Goal: Task Accomplishment & Management: Complete application form

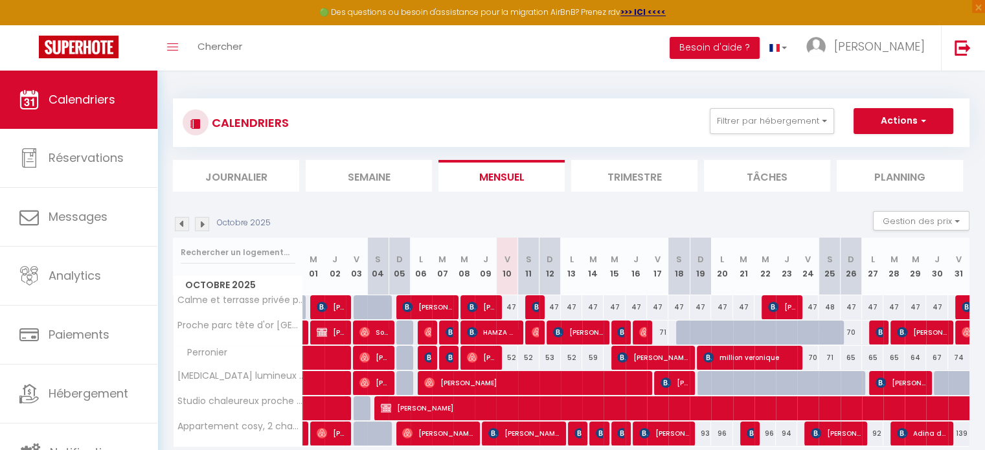
scroll to position [28, 0]
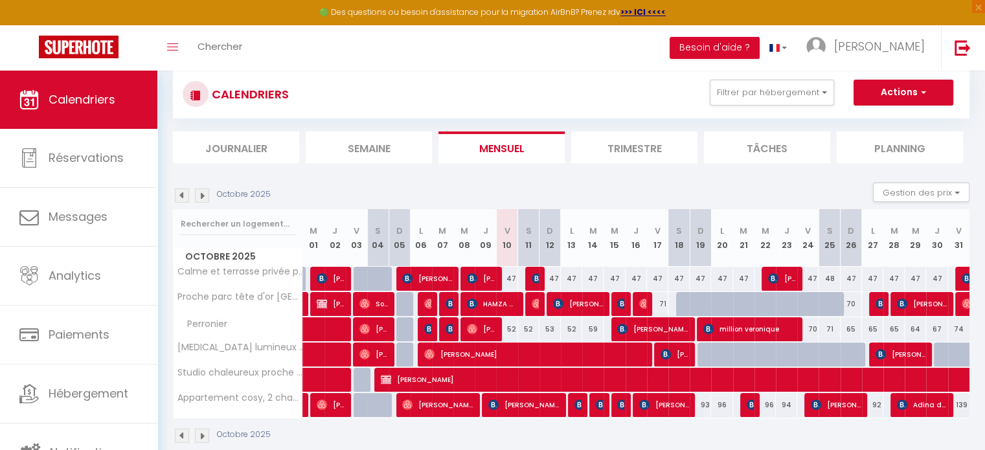
click at [509, 328] on div "52" at bounding box center [506, 329] width 21 height 24
type input "52"
type input "Ven 10 Octobre 2025"
type input "Sam 11 Octobre 2025"
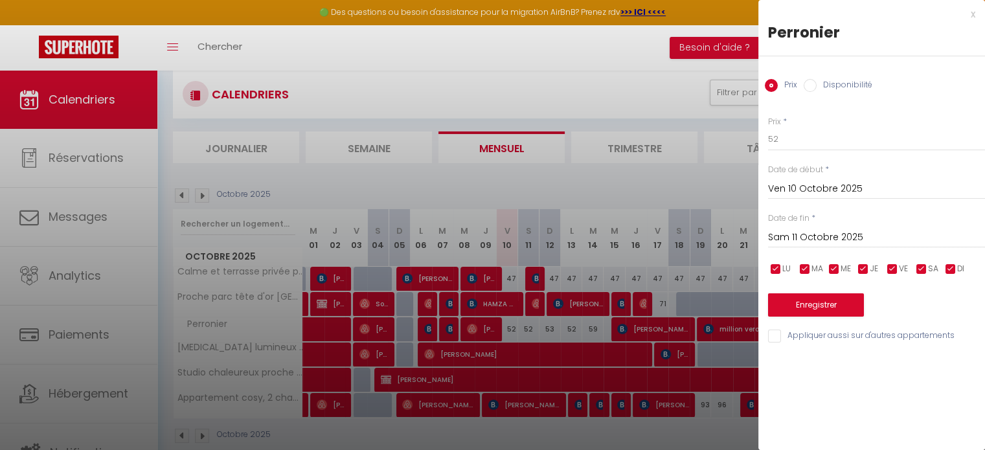
scroll to position [70, 0]
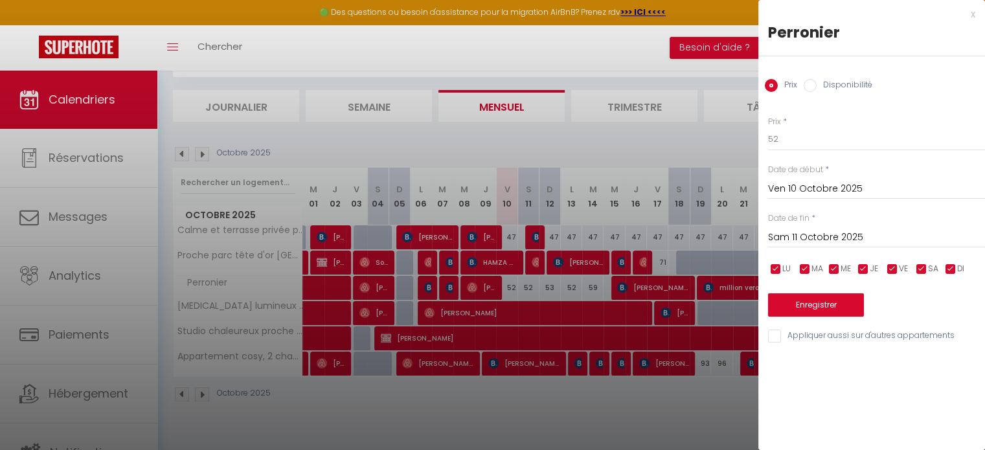
click at [606, 210] on div at bounding box center [492, 225] width 985 height 450
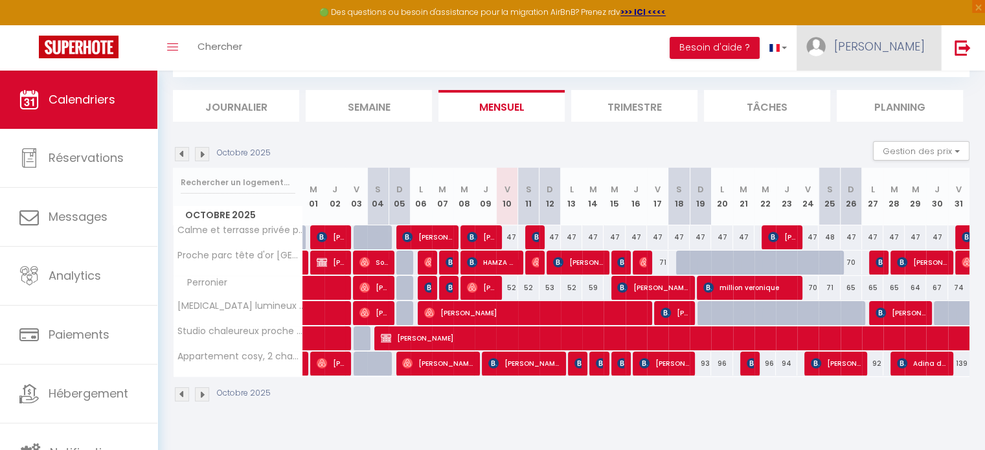
click at [908, 52] on span "[PERSON_NAME]" at bounding box center [879, 46] width 91 height 16
click at [787, 132] on section "Octobre 2025 Gestion des prix Nb Nuits minimum Règles Disponibilité Octobre 202…" at bounding box center [571, 271] width 796 height 287
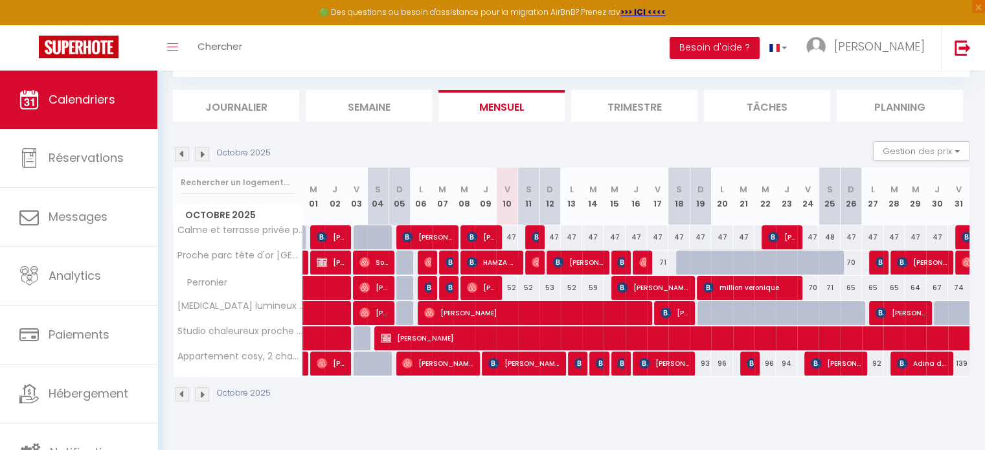
scroll to position [0, 0]
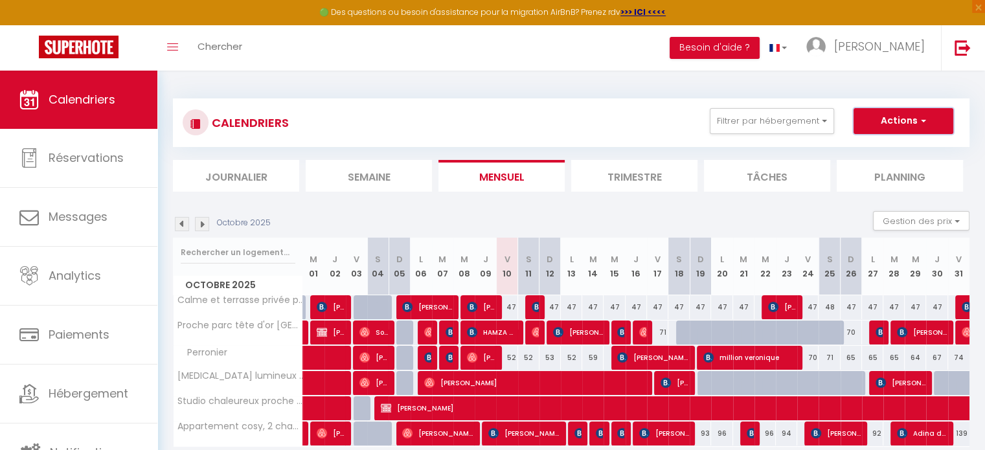
click at [883, 126] on button "Actions" at bounding box center [903, 121] width 100 height 26
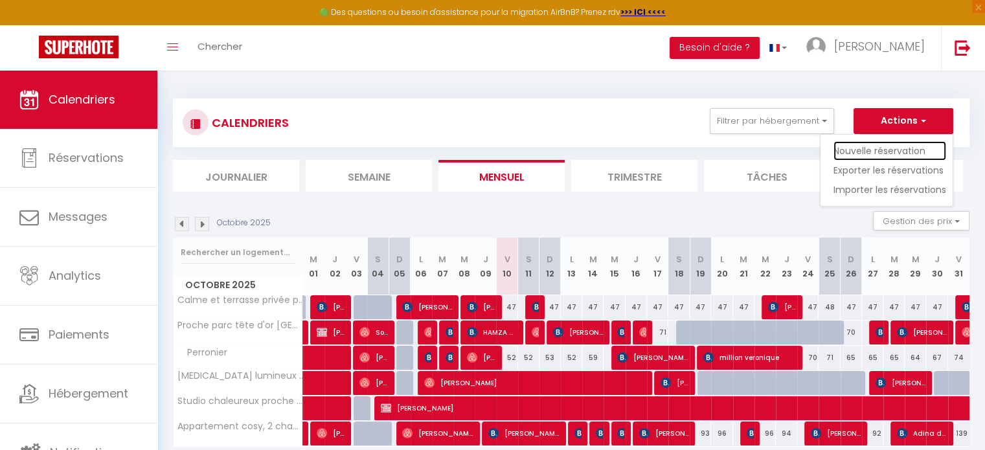
click at [870, 150] on link "Nouvelle réservation" at bounding box center [889, 150] width 113 height 19
select select
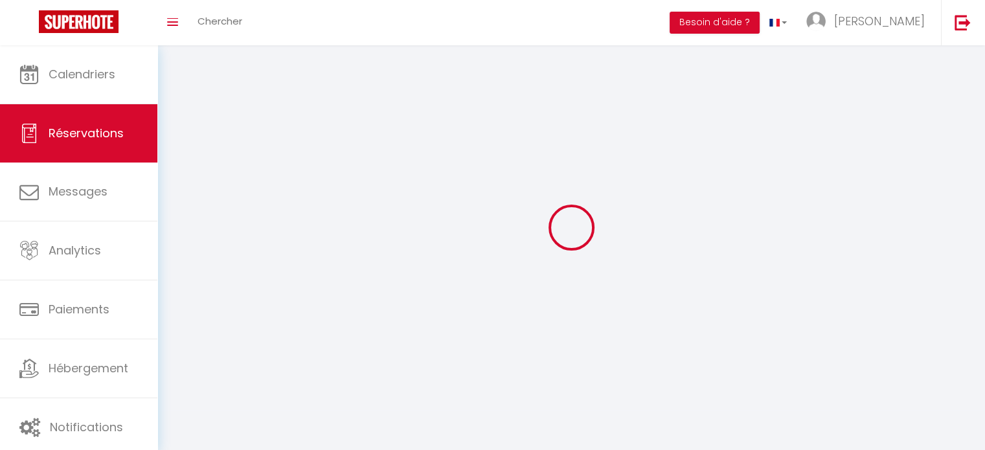
select select
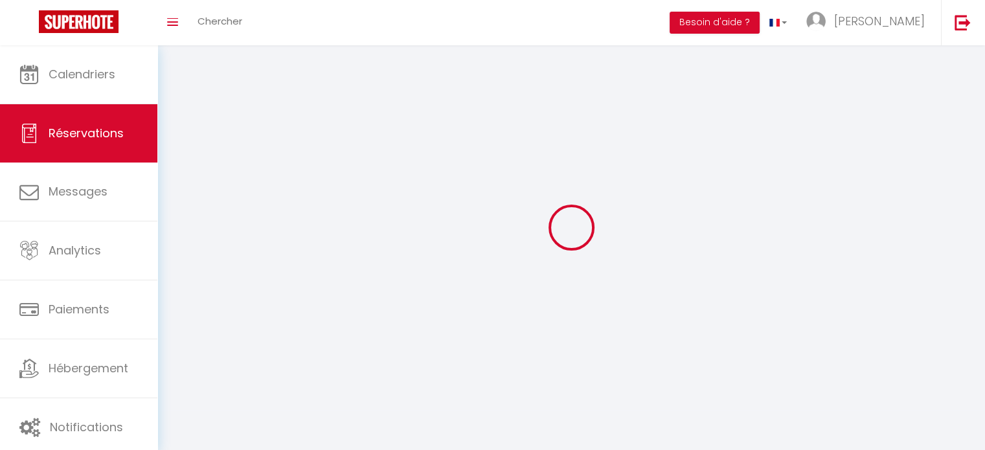
select select
checkbox input "false"
select select
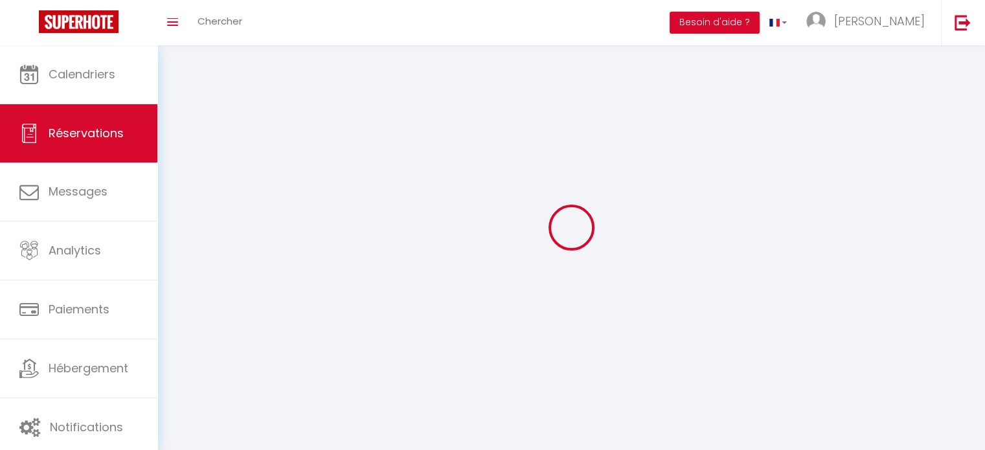
select select
checkbox input "false"
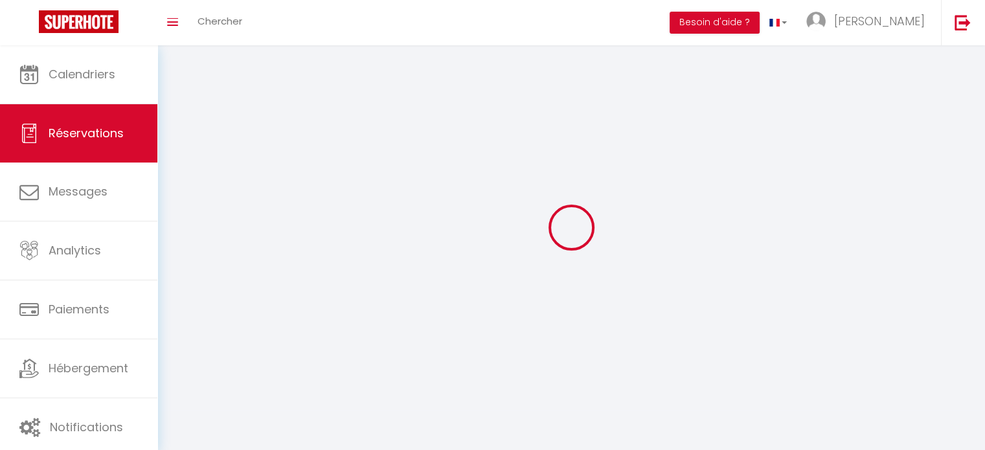
select select
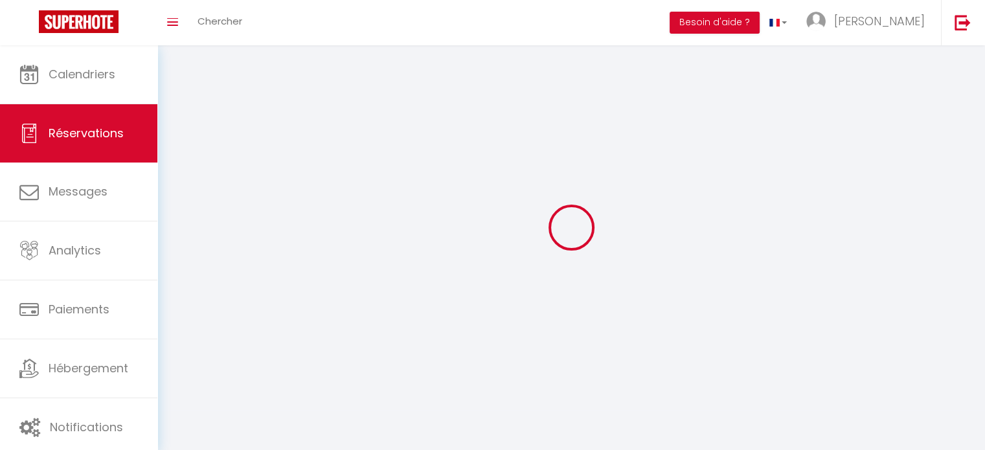
select select
checkbox input "false"
select select
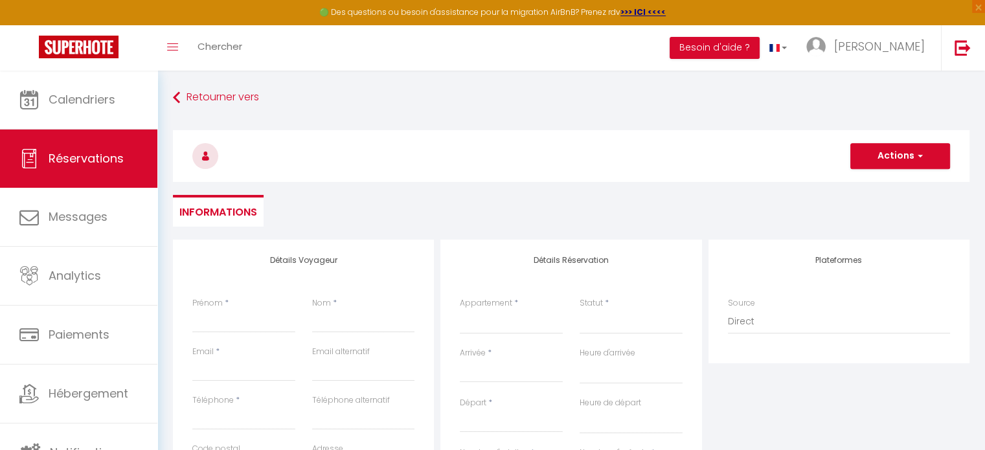
select select
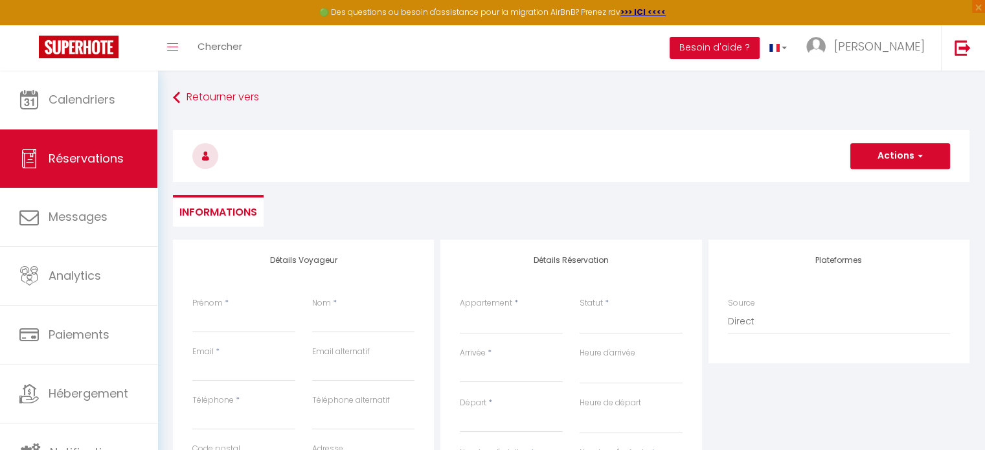
select select
checkbox input "false"
select select
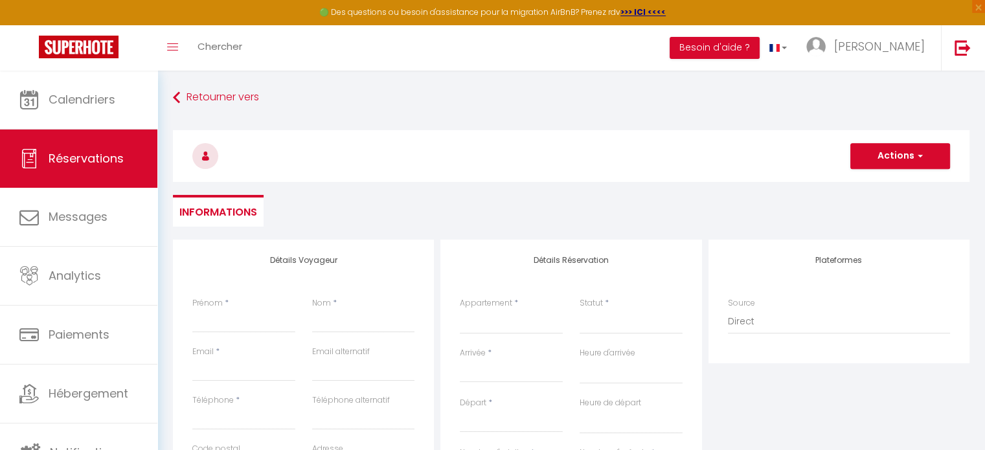
select select
checkbox input "false"
select select
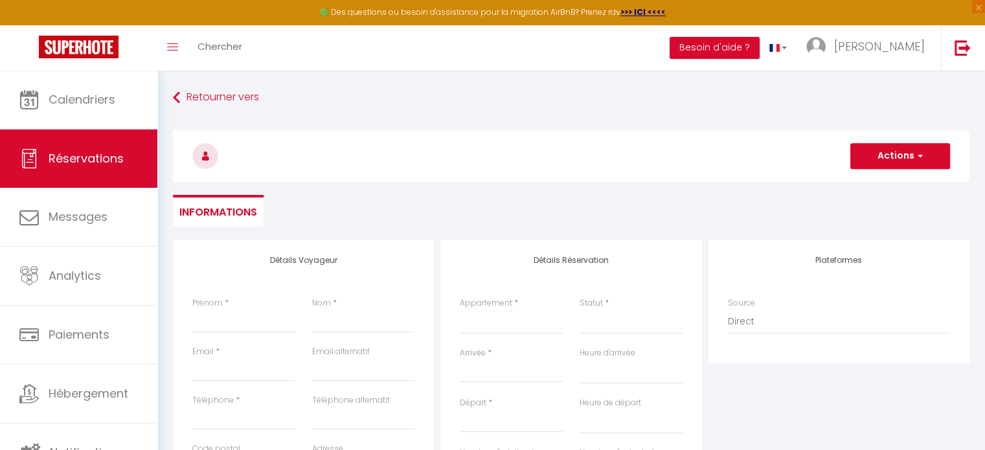
select select
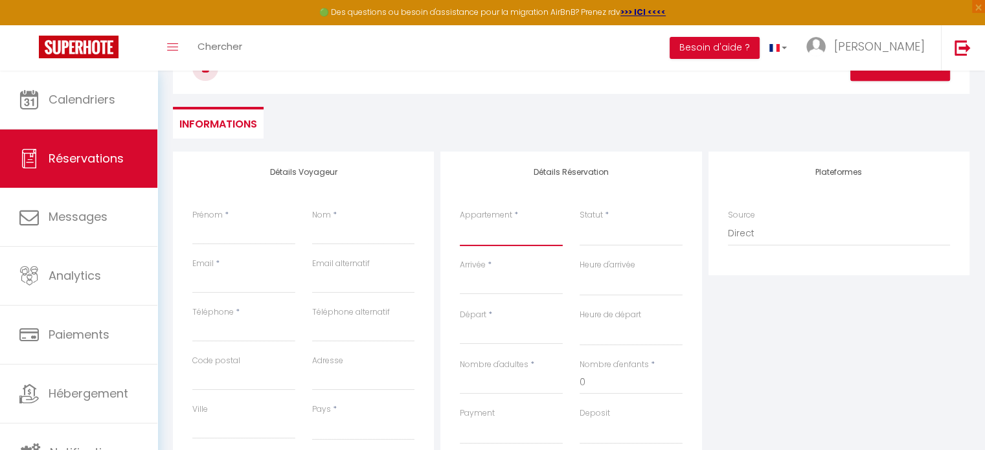
click at [495, 232] on select "Calme et terrasse privée près de [GEOGRAPHIC_DATA] chaleureux proche métroB [ME…" at bounding box center [511, 233] width 103 height 25
select select "59724"
click at [460, 221] on select "Calme et terrasse privée près de [GEOGRAPHIC_DATA] chaleureux proche métroB [ME…" at bounding box center [511, 233] width 103 height 25
select select
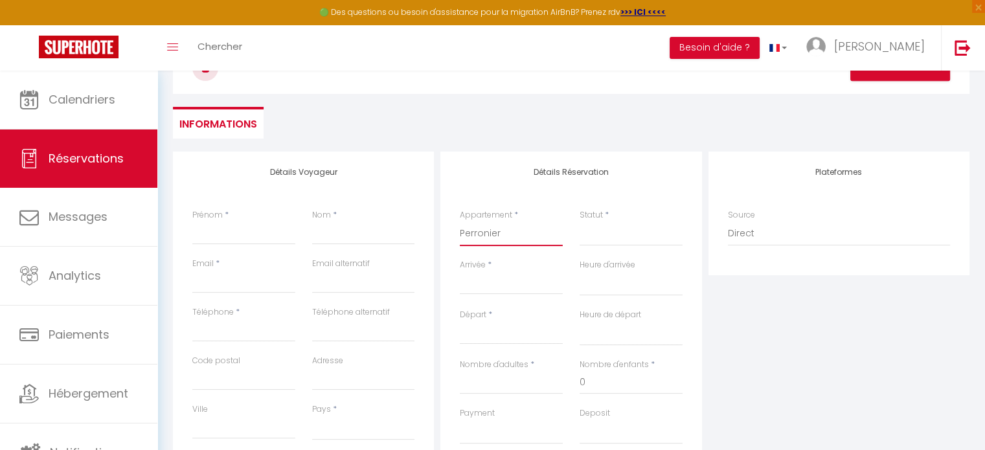
select select
checkbox input "false"
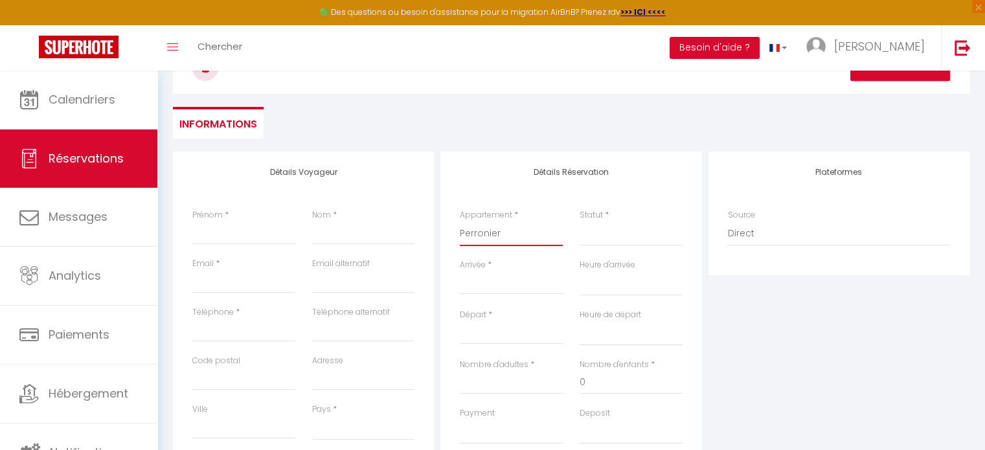
select select
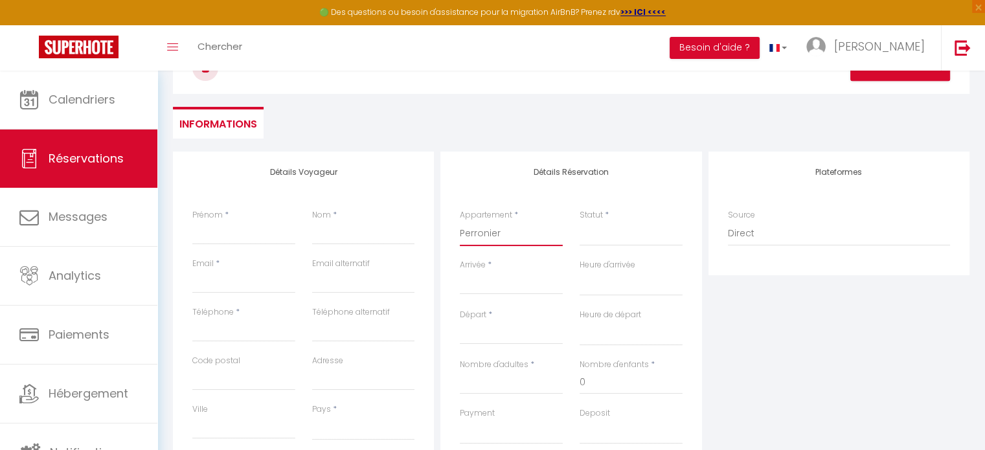
select select
checkbox input "false"
click at [497, 284] on input "Arrivée" at bounding box center [511, 284] width 103 height 17
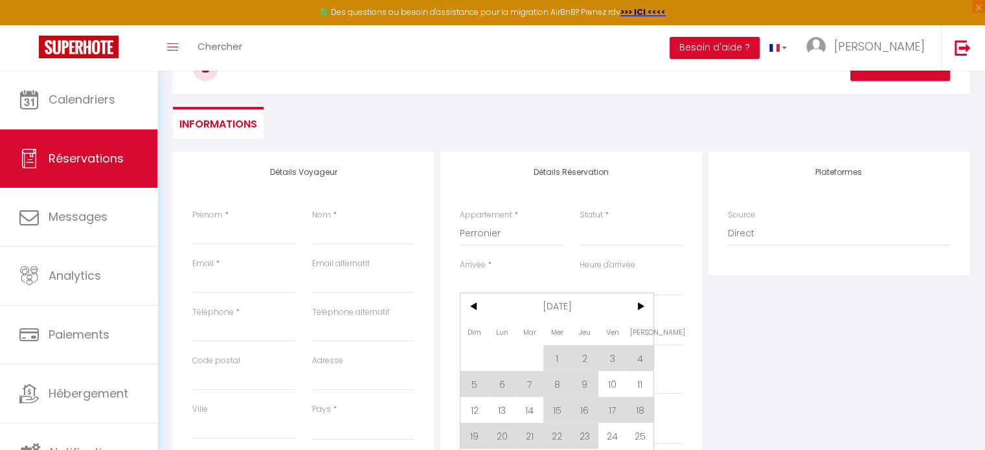
scroll to position [98, 0]
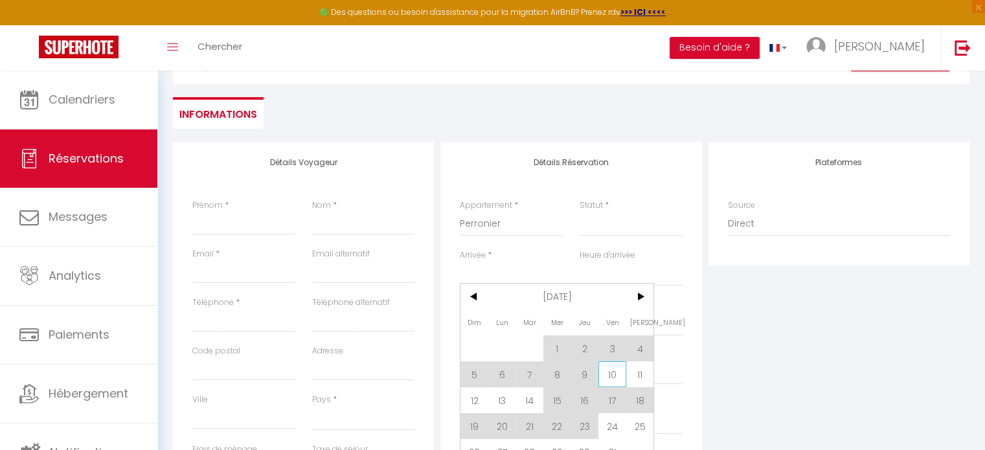
click at [609, 372] on span "10" at bounding box center [612, 374] width 28 height 26
select select
type input "Ven 10 Octobre 2025"
select select
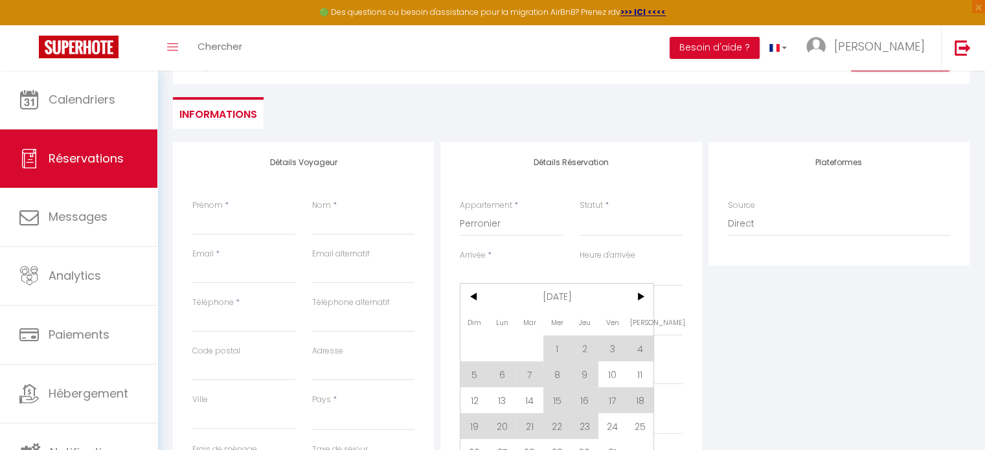
type input "Sam 11 Octobre 2025"
select select
checkbox input "false"
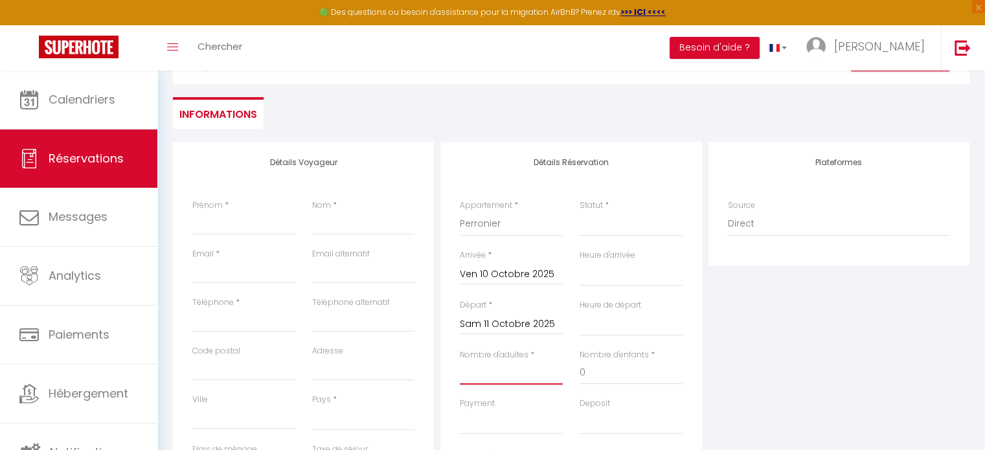
click at [481, 372] on input "Nombre d'adultes" at bounding box center [511, 372] width 103 height 23
type input "é"
select select
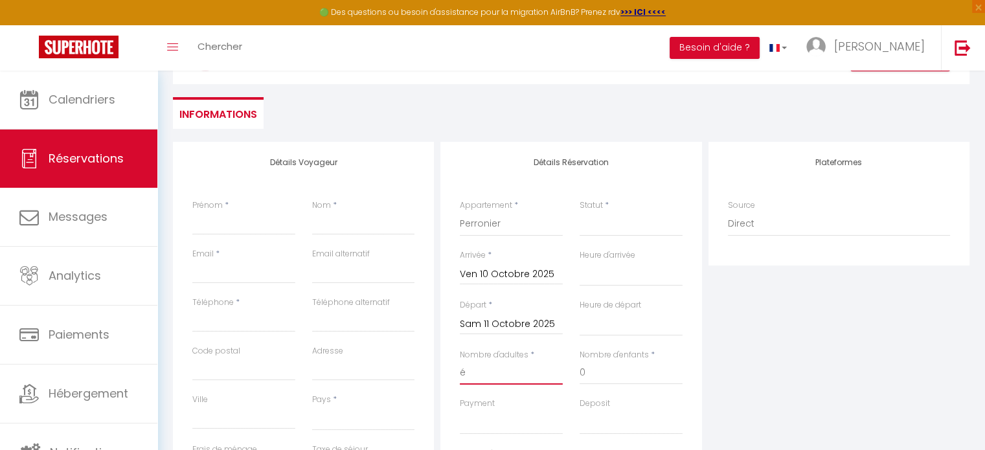
select select
checkbox input "false"
select select
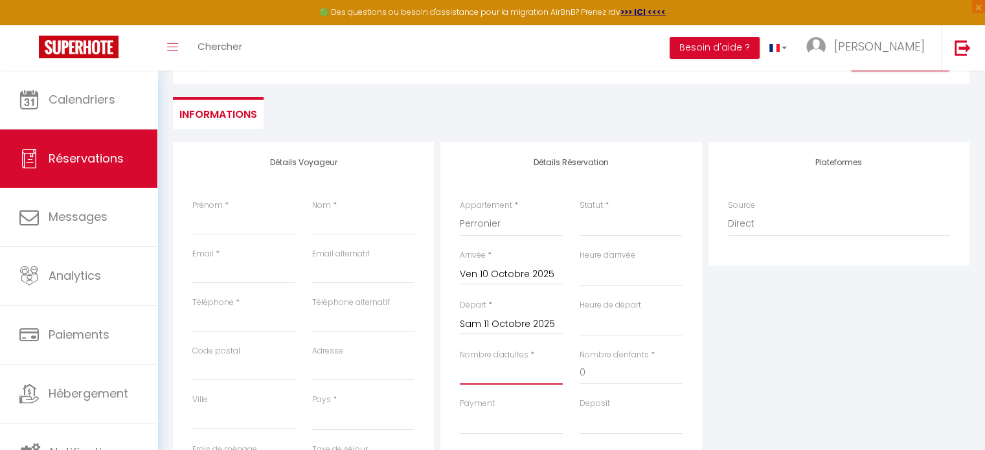
select select
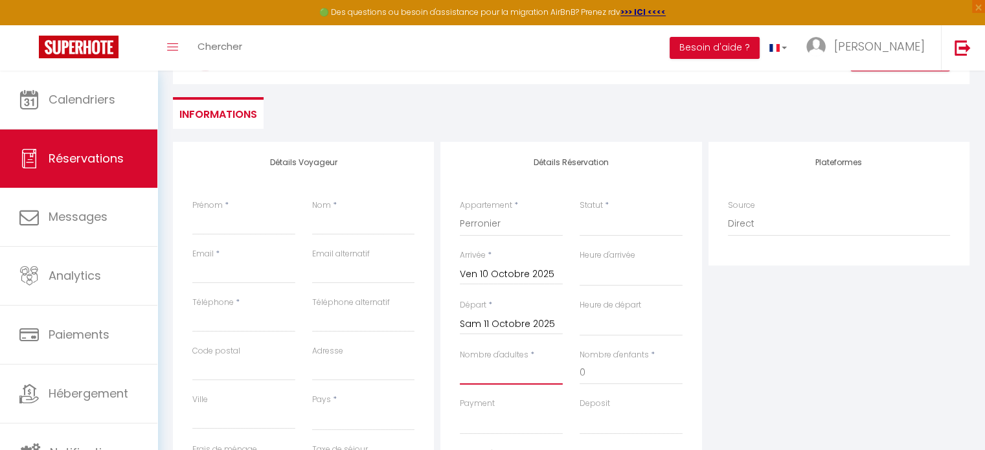
checkbox input "false"
type input "2"
select select
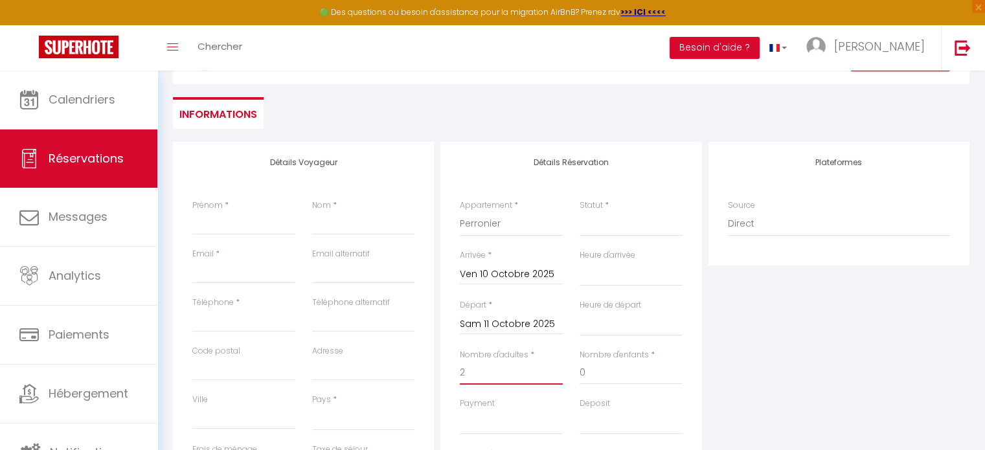
select select
checkbox input "false"
select select
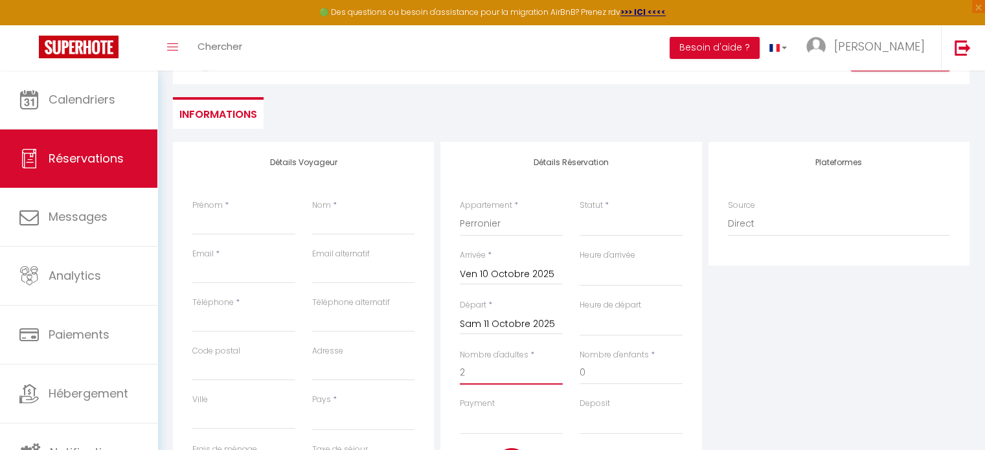
type input "70"
type input "2.6"
select select
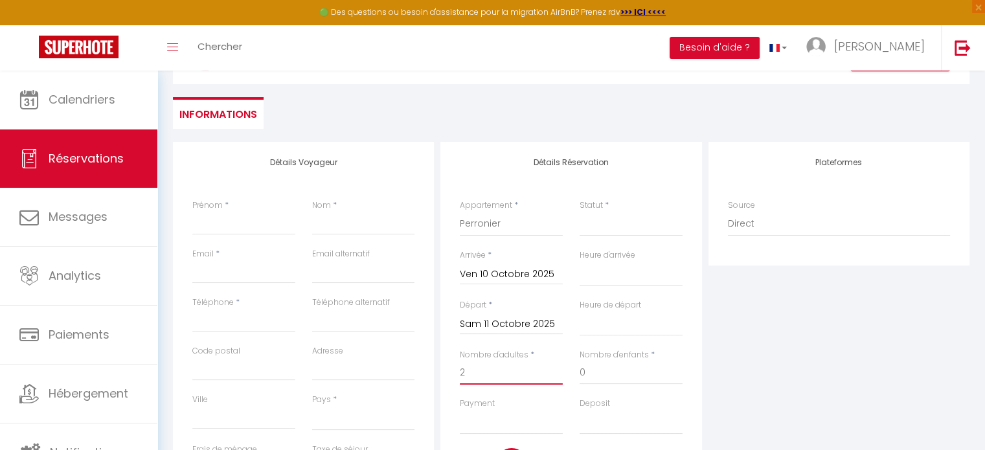
select select
type input "52"
checkbox input "false"
type input "2"
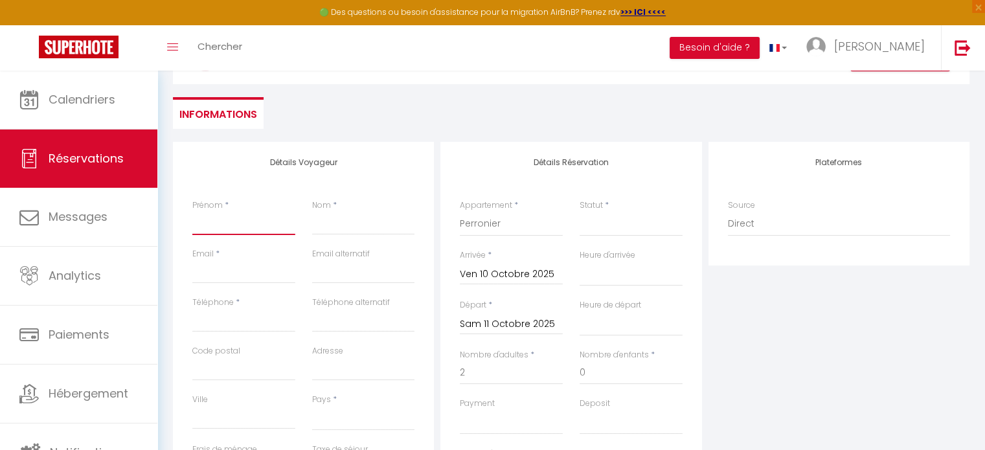
click at [232, 223] on input "Prénom" at bounding box center [243, 223] width 103 height 23
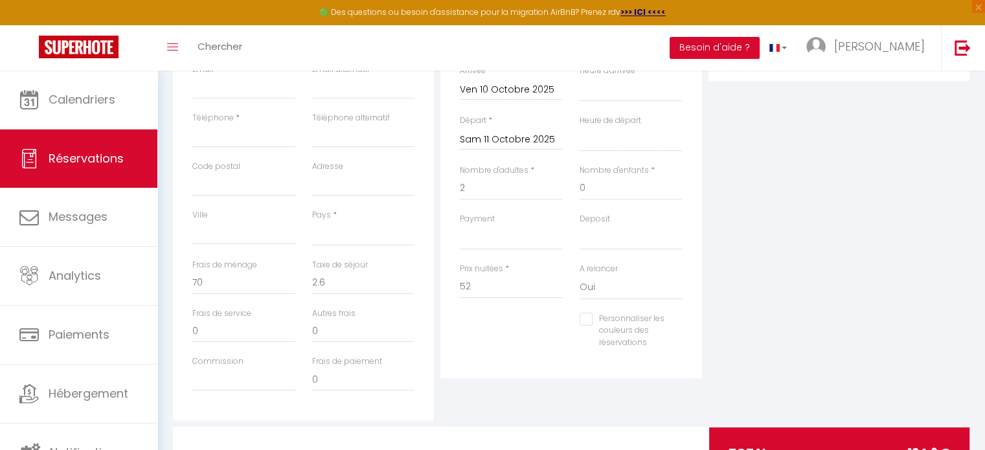
scroll to position [284, 0]
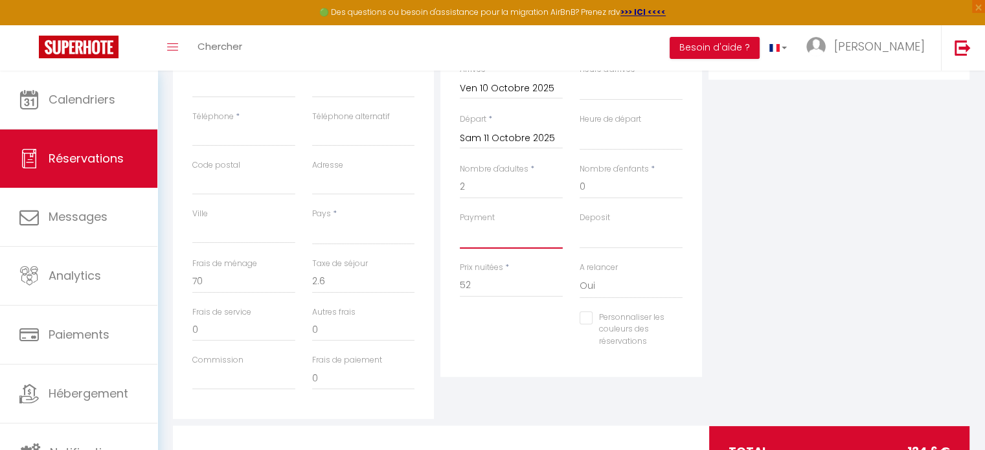
click at [465, 235] on select "OK KO" at bounding box center [511, 236] width 103 height 25
click at [468, 346] on div "Personnaliser les couleurs des réservations #D7092E" at bounding box center [571, 336] width 240 height 50
click at [476, 283] on input "52" at bounding box center [511, 285] width 103 height 23
type input "5"
select select
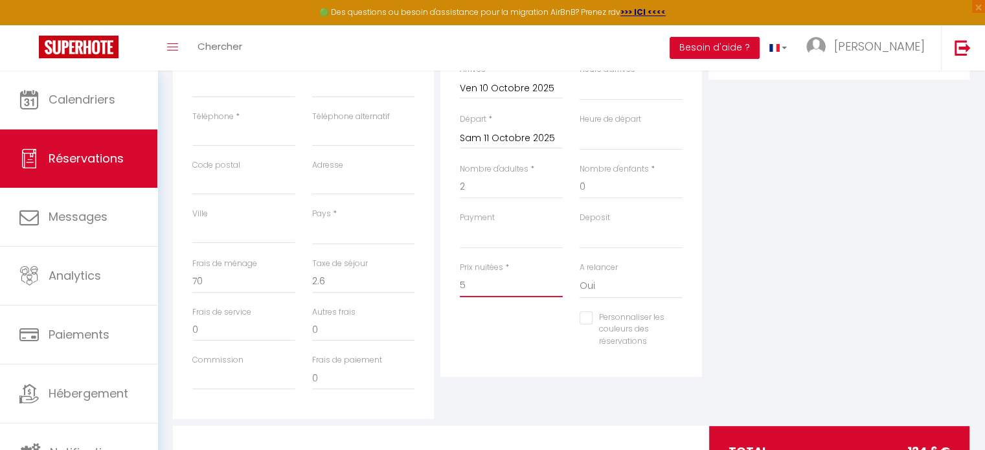
select select
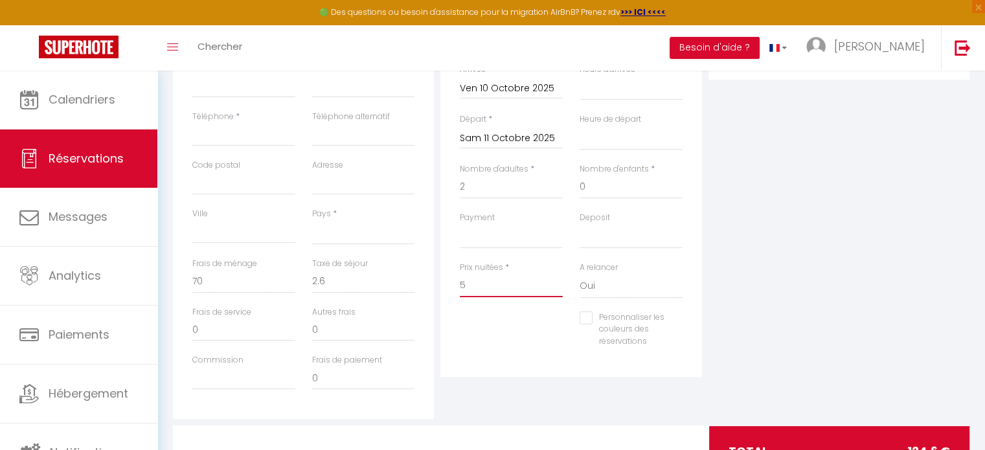
checkbox input "false"
type input "57"
select select
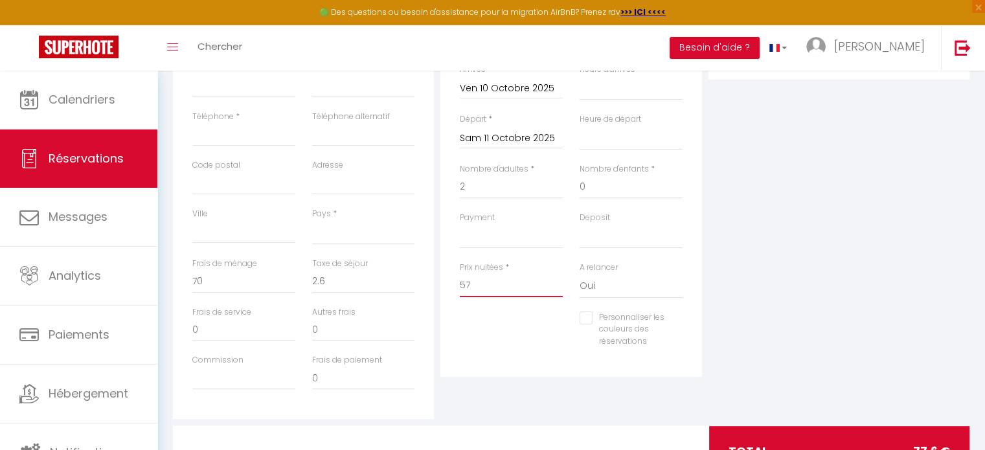
select select
checkbox input "false"
type input "57"
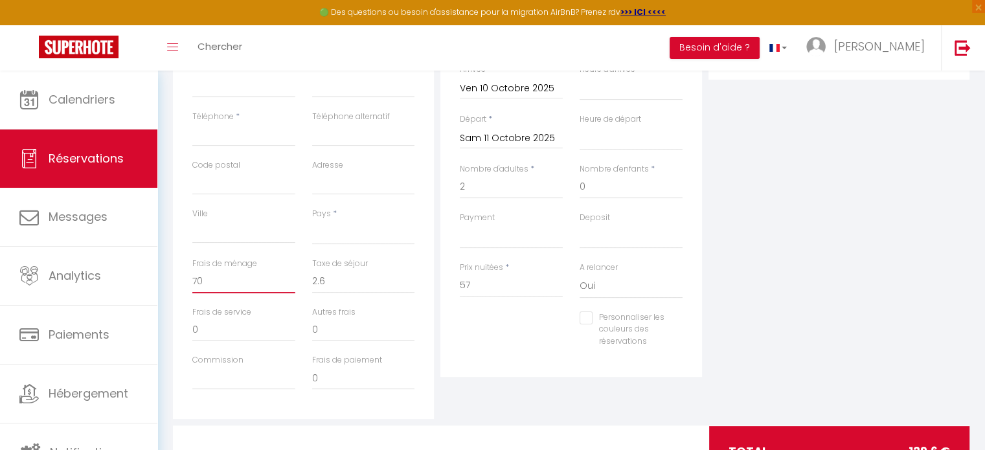
select select
type input "0"
select select
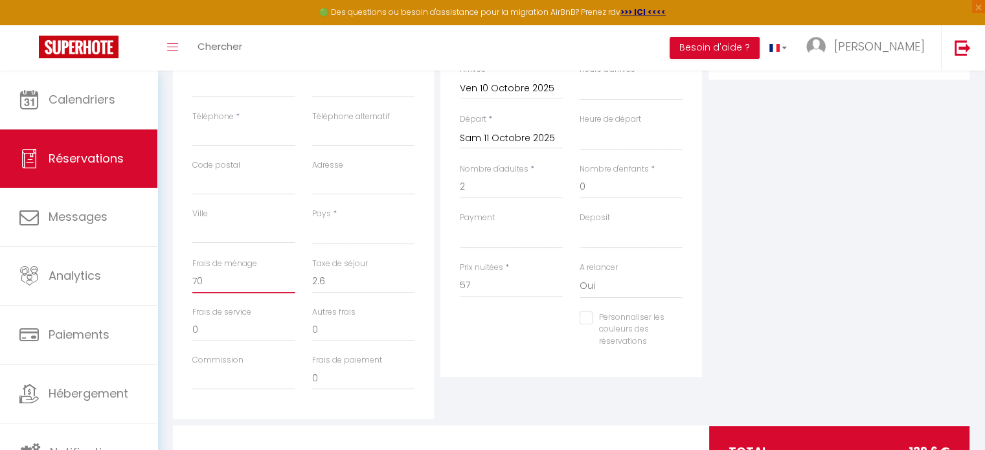
select select
checkbox input "false"
click at [254, 287] on input "0" at bounding box center [243, 281] width 103 height 23
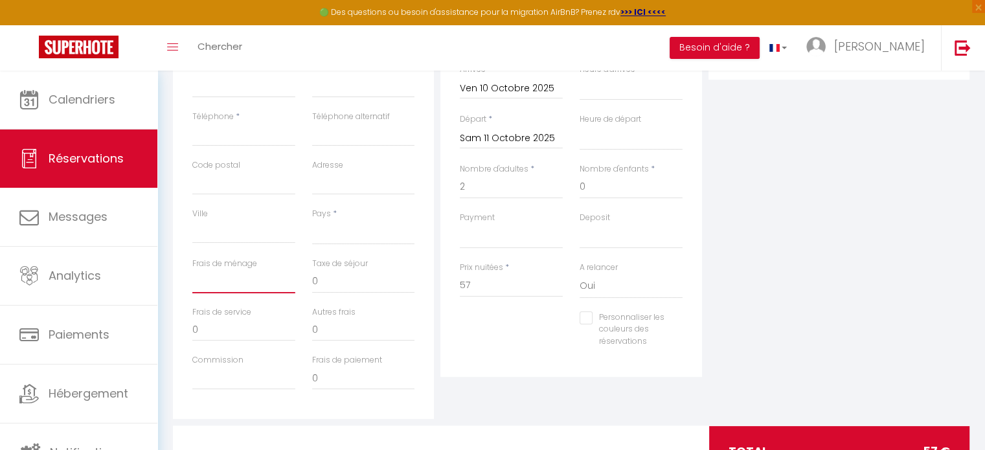
select select
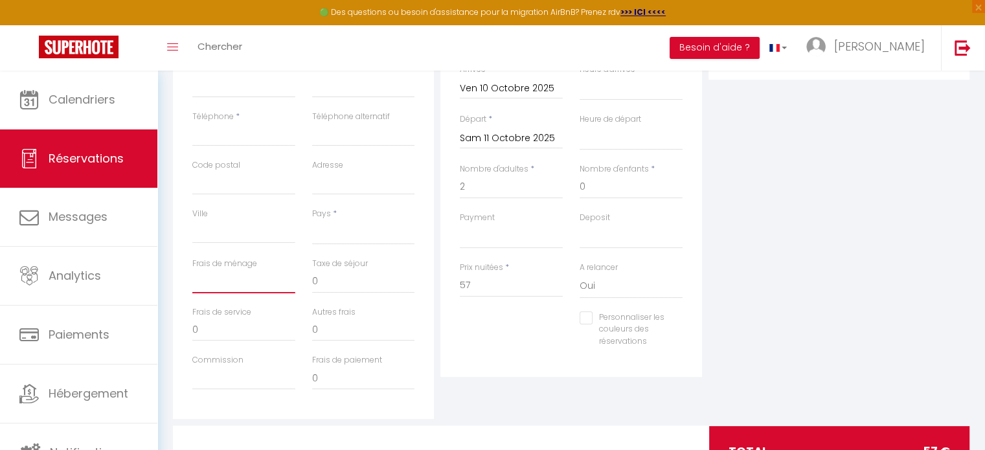
select select
checkbox input "false"
type input "3"
select select
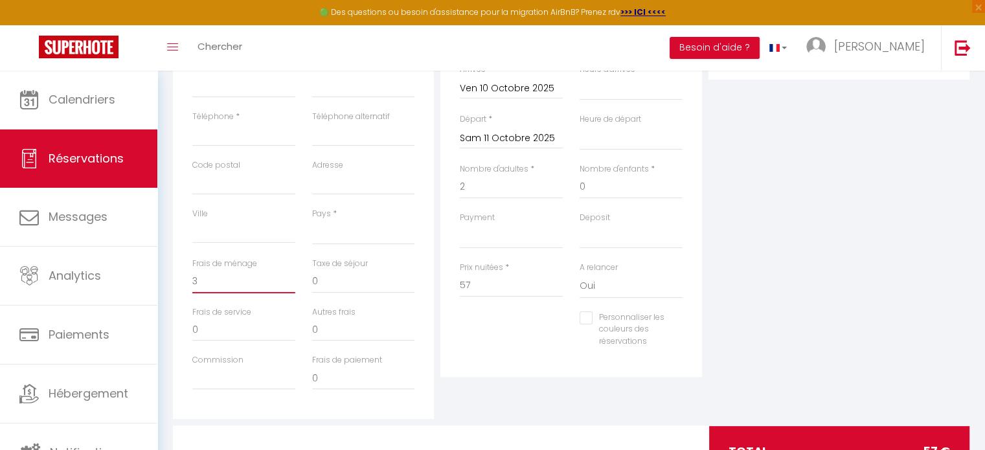
select select
checkbox input "false"
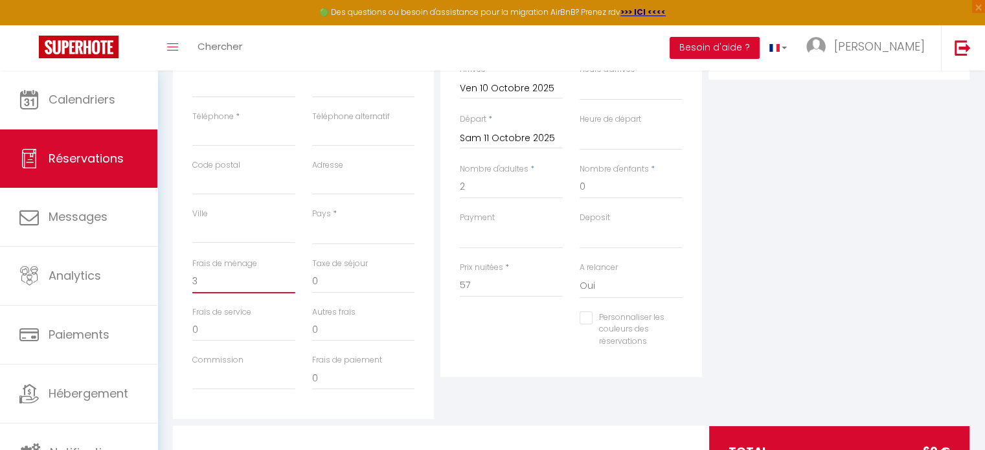
type input "35"
select select
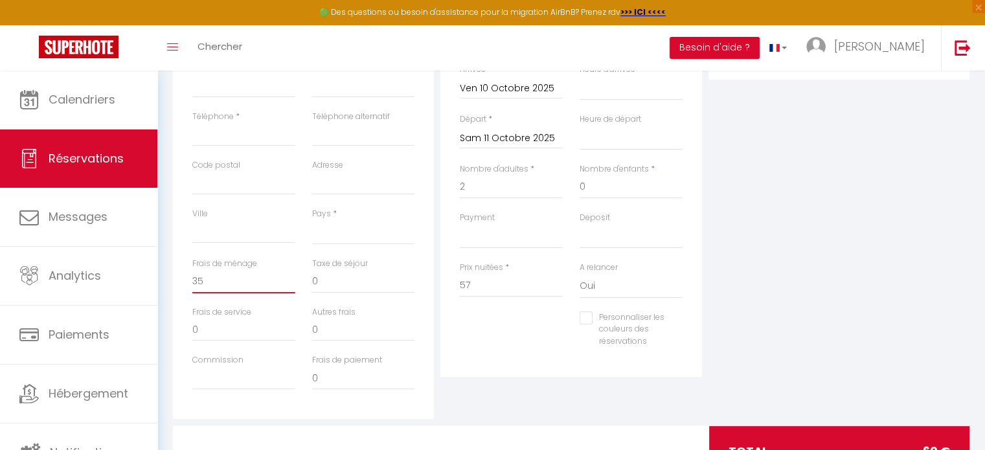
select select
checkbox input "false"
type input "35"
click at [353, 274] on input "0" at bounding box center [363, 281] width 103 height 23
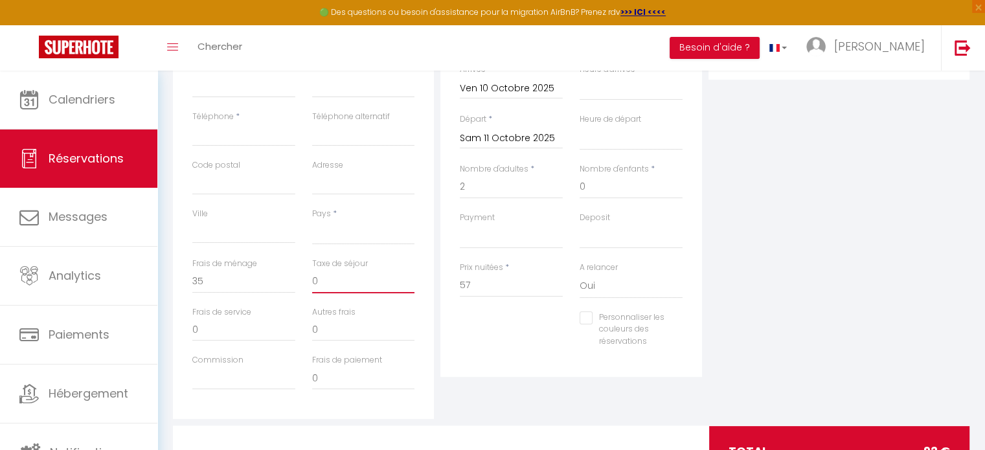
type input "0*"
select select
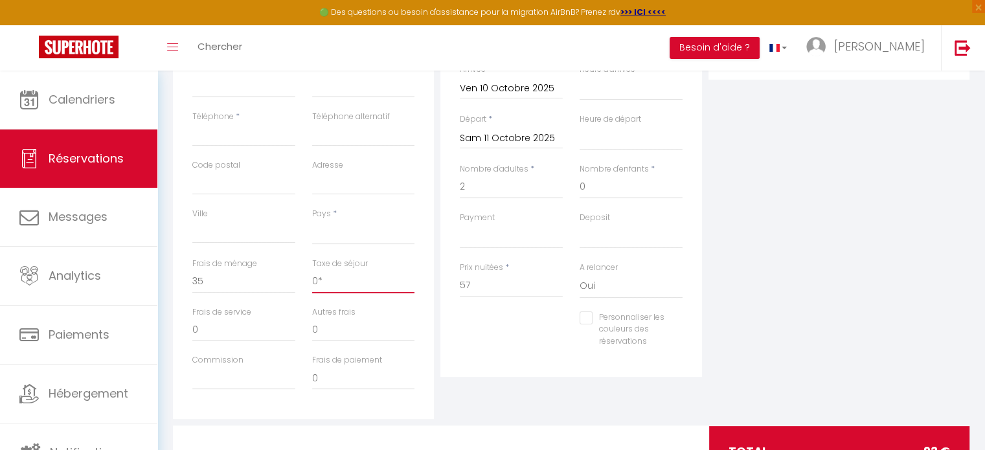
select select
checkbox input "false"
type input "0"
select select
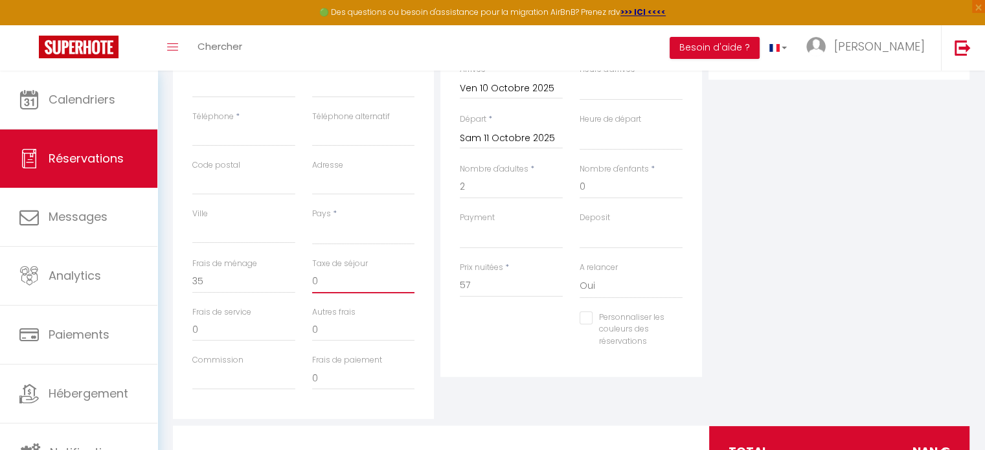
select select
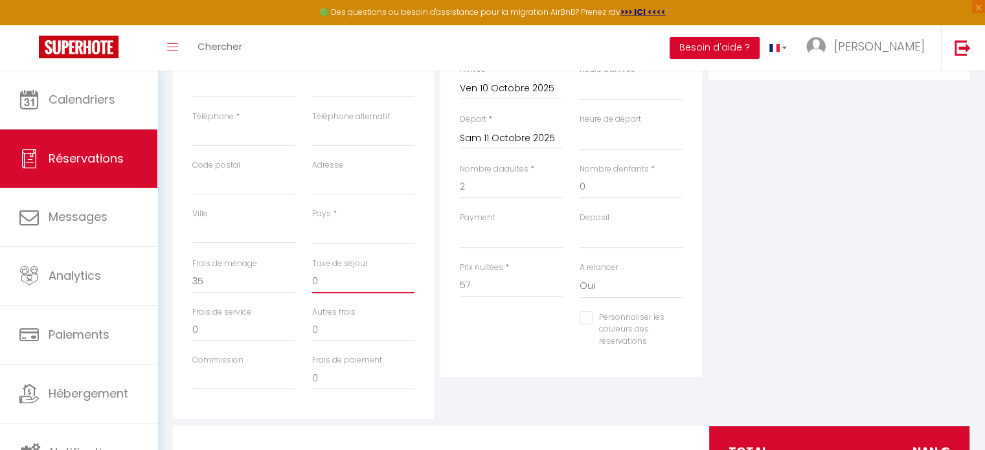
checkbox input "false"
select select
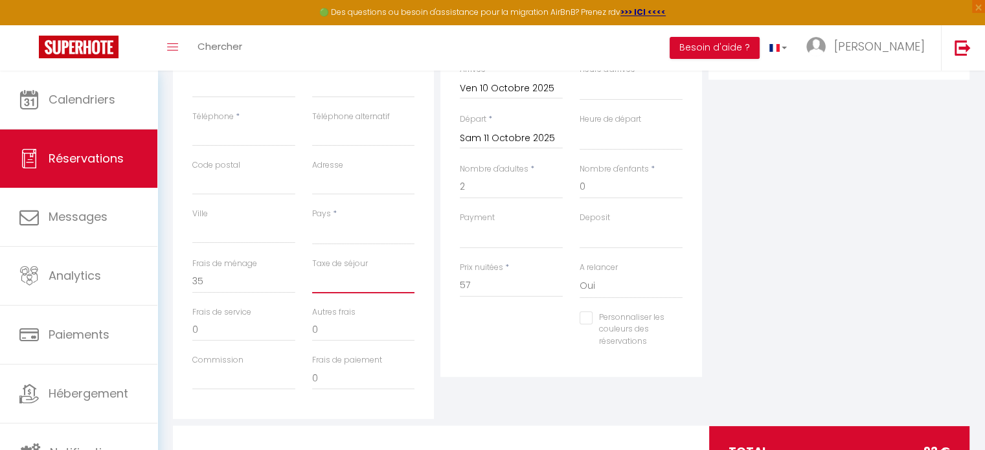
select select
checkbox input "false"
type input "3"
select select
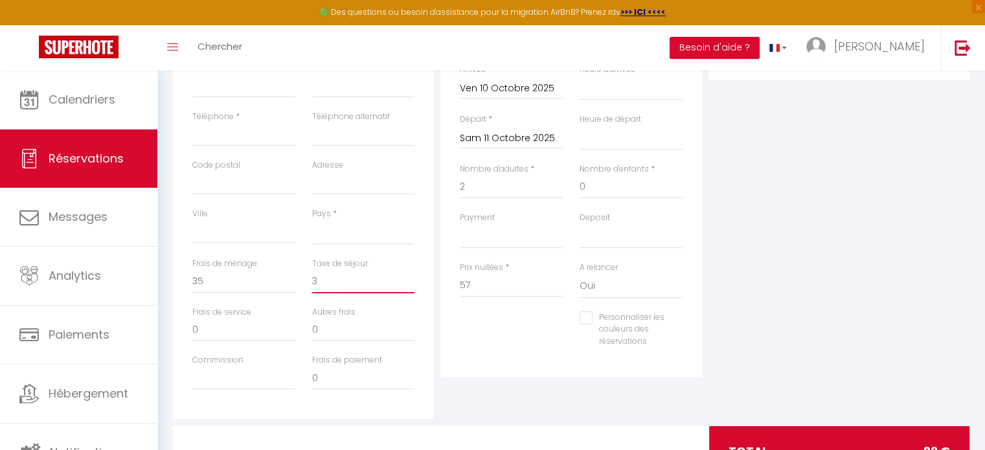
select select
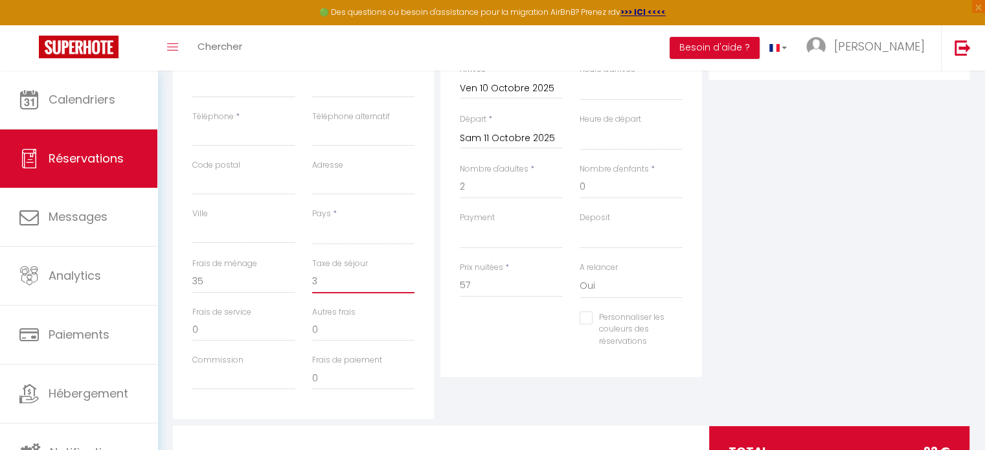
checkbox input "false"
type input "3."
select select
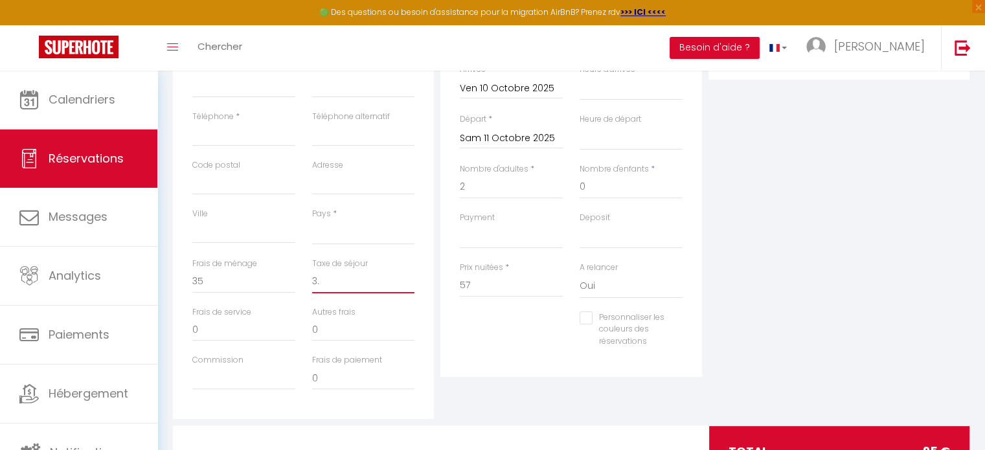
select select
checkbox input "false"
type input "3.6"
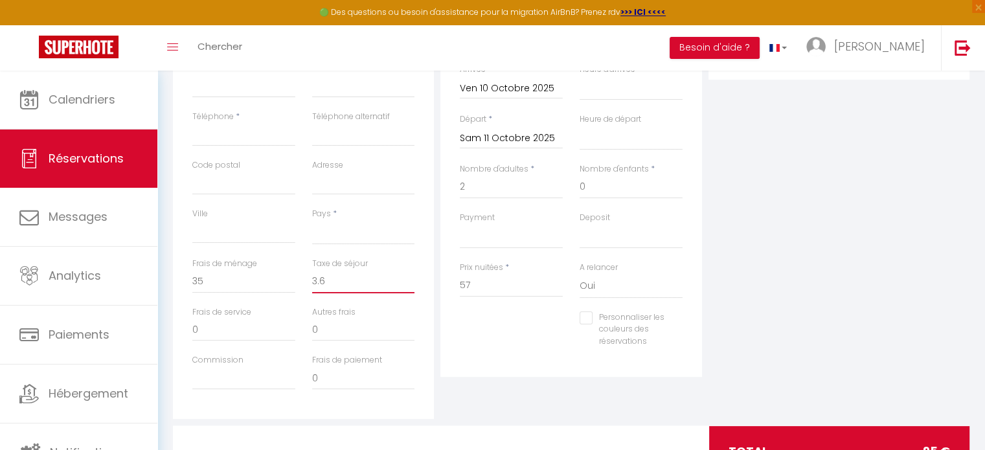
select select
click at [475, 286] on input "57" at bounding box center [511, 285] width 103 height 23
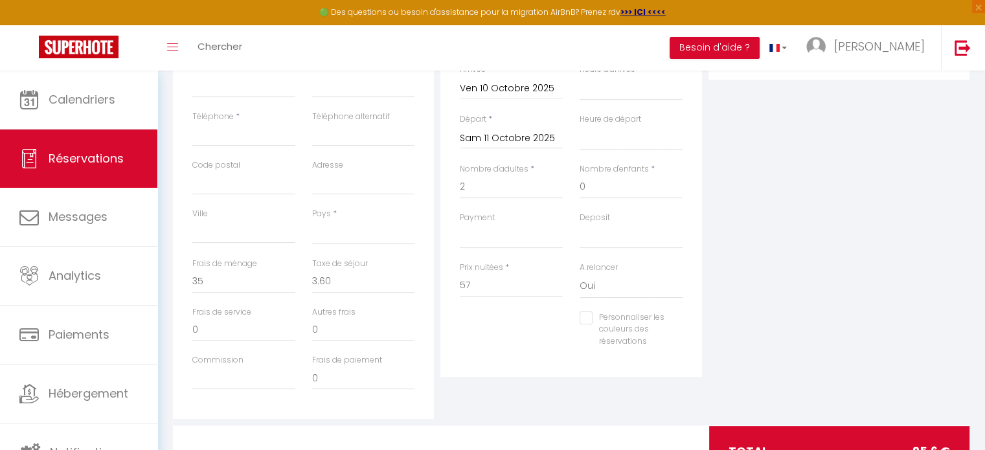
click at [484, 321] on div "Personnaliser les couleurs des réservations #D7092E" at bounding box center [571, 336] width 240 height 50
click at [487, 284] on input "57" at bounding box center [511, 285] width 103 height 23
click at [491, 310] on div "Prix nuitées * 72" at bounding box center [511, 287] width 120 height 50
click at [234, 284] on input "0" at bounding box center [243, 281] width 103 height 23
click at [339, 288] on input "0" at bounding box center [363, 281] width 103 height 23
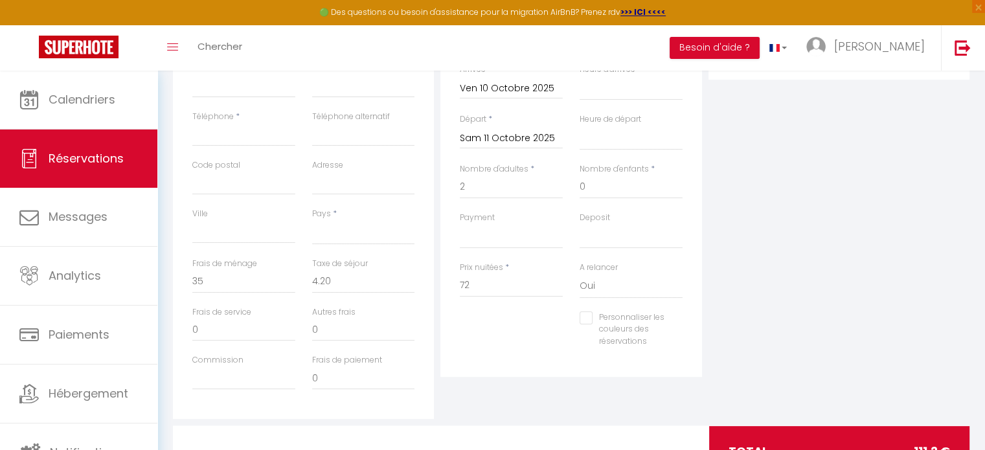
click at [508, 370] on div "Détails Réservation Appartement * Calme et terrasse privée près de [GEOGRAPHIC_…" at bounding box center [570, 166] width 261 height 421
